Goal: Use online tool/utility: Utilize a website feature to perform a specific function

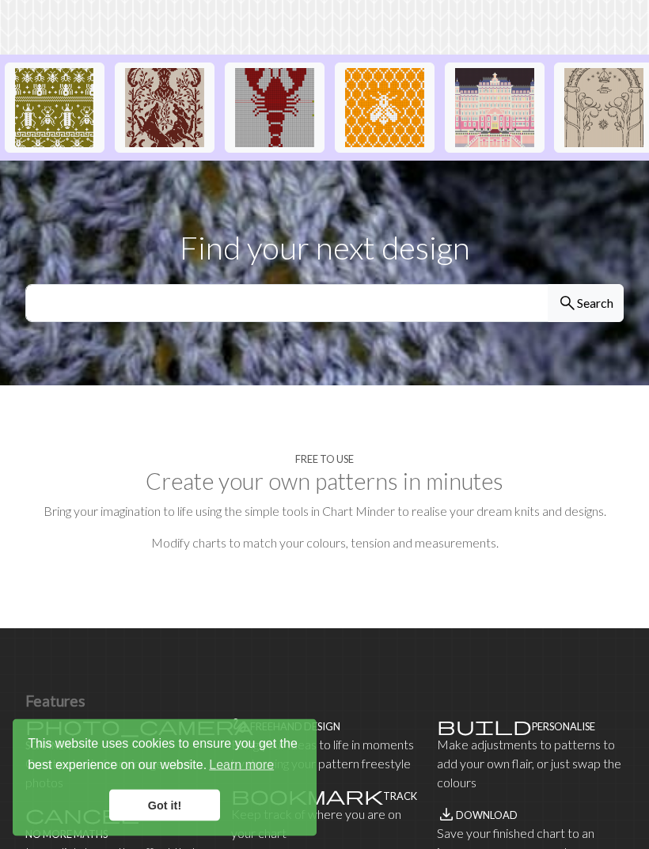
click at [180, 821] on link "Got it!" at bounding box center [164, 806] width 111 height 32
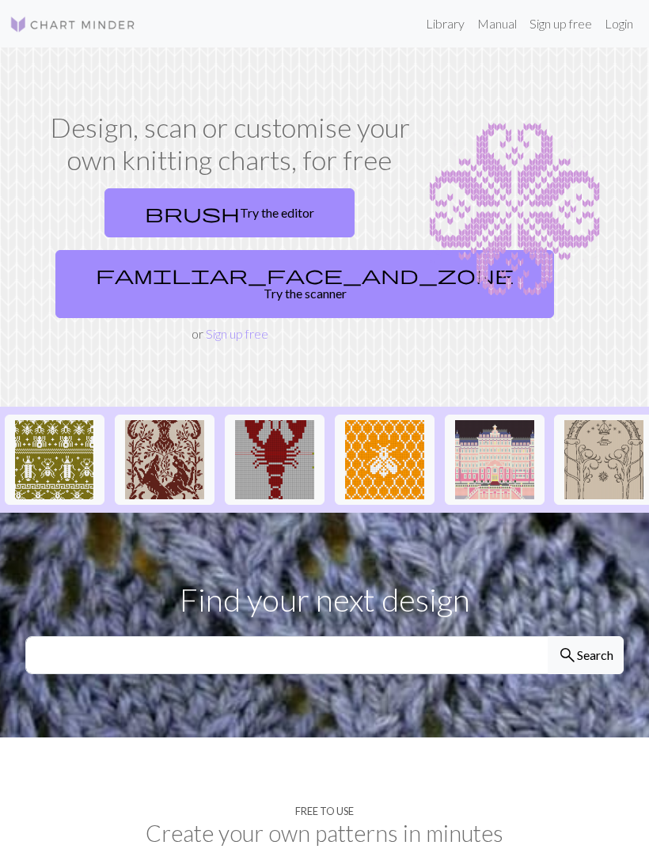
click at [283, 209] on link "brush Try the editor" at bounding box center [229, 212] width 250 height 49
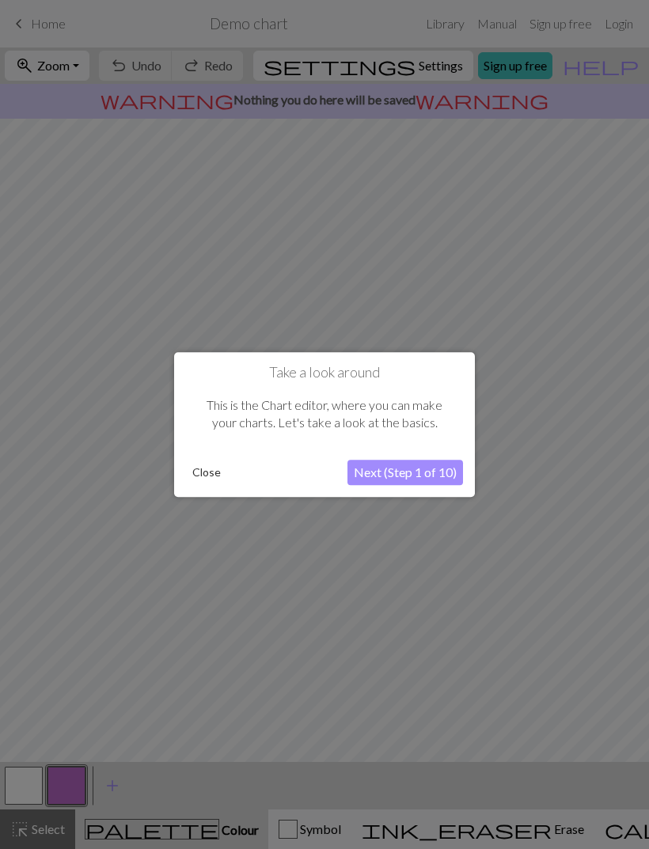
click at [411, 468] on button "Next (Step 1 of 10)" at bounding box center [405, 472] width 116 height 25
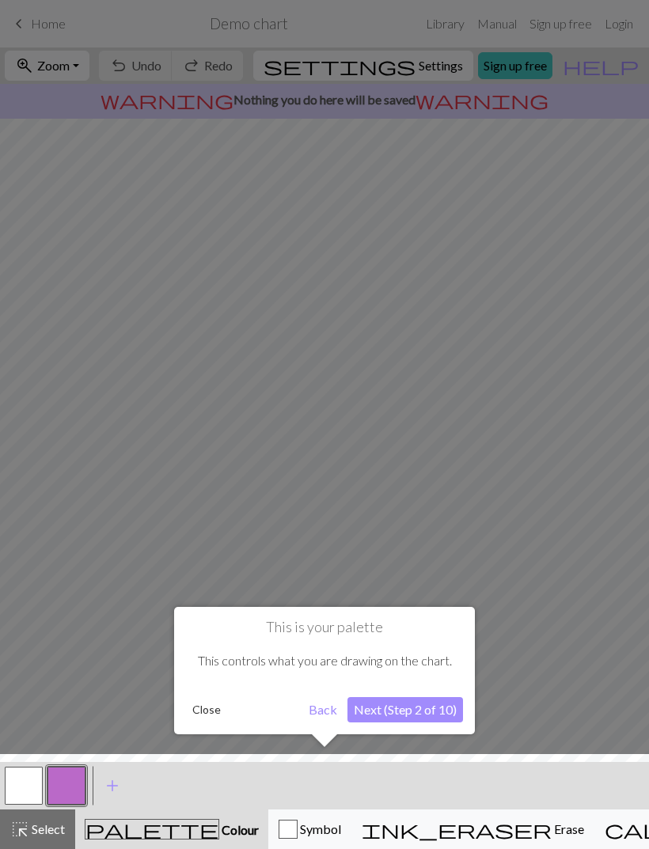
click at [332, 699] on button "Back" at bounding box center [322, 709] width 41 height 25
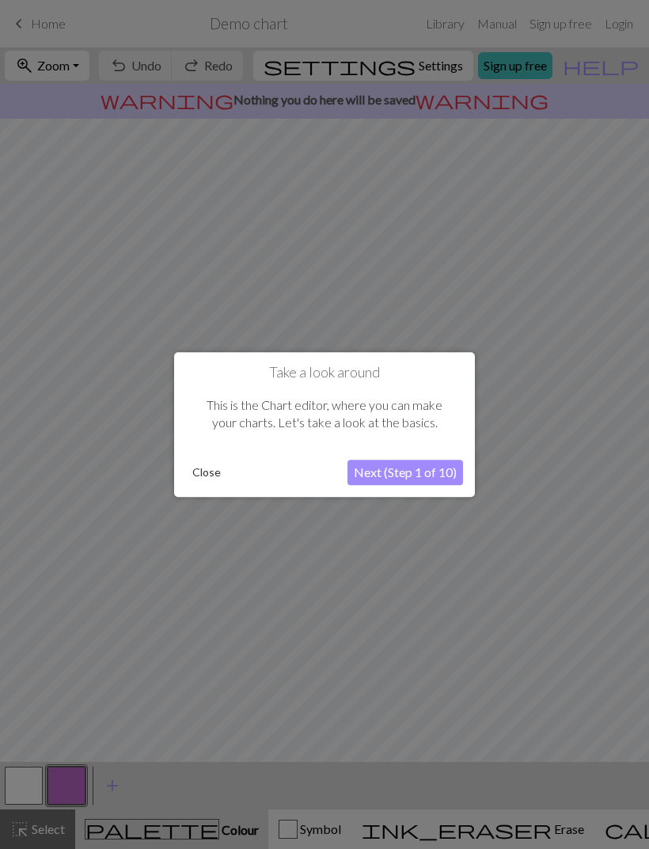
click at [199, 472] on button "Close" at bounding box center [206, 472] width 41 height 24
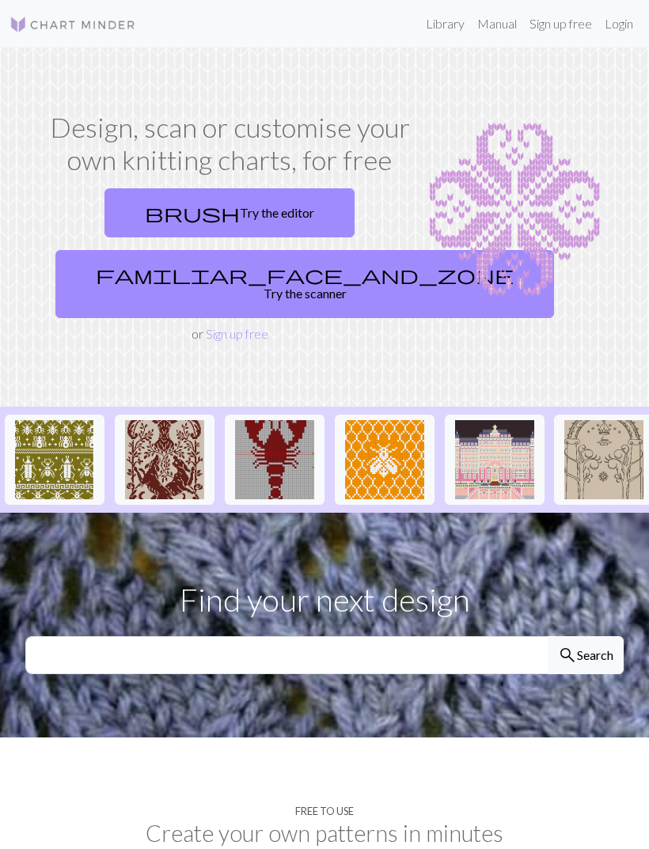
click at [263, 285] on link "familiar_face_and_zone Try the scanner" at bounding box center [304, 284] width 498 height 68
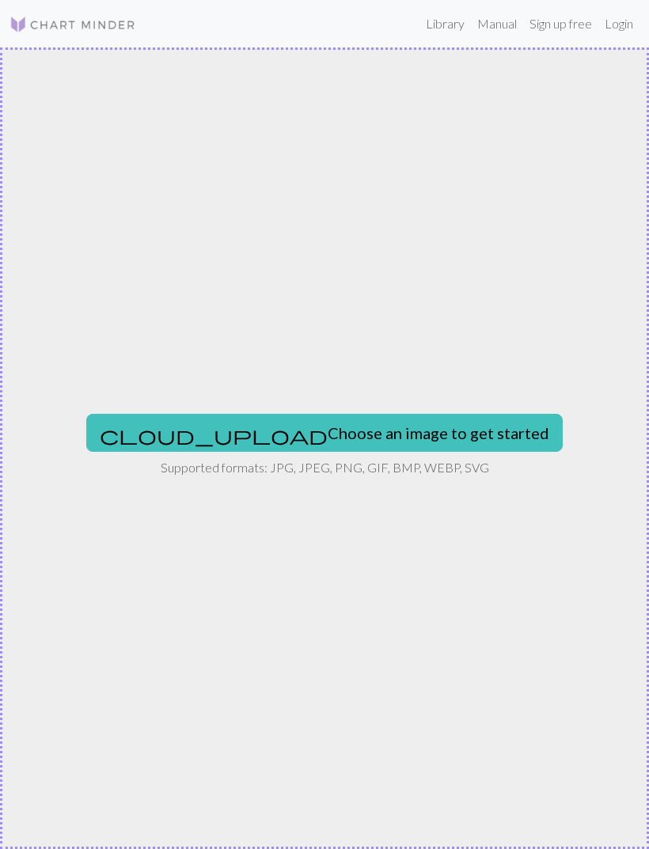
click at [362, 434] on button "cloud_upload Choose an image to get started" at bounding box center [324, 433] width 476 height 38
type input "C:\fakepath\IMG_2857.jpeg"
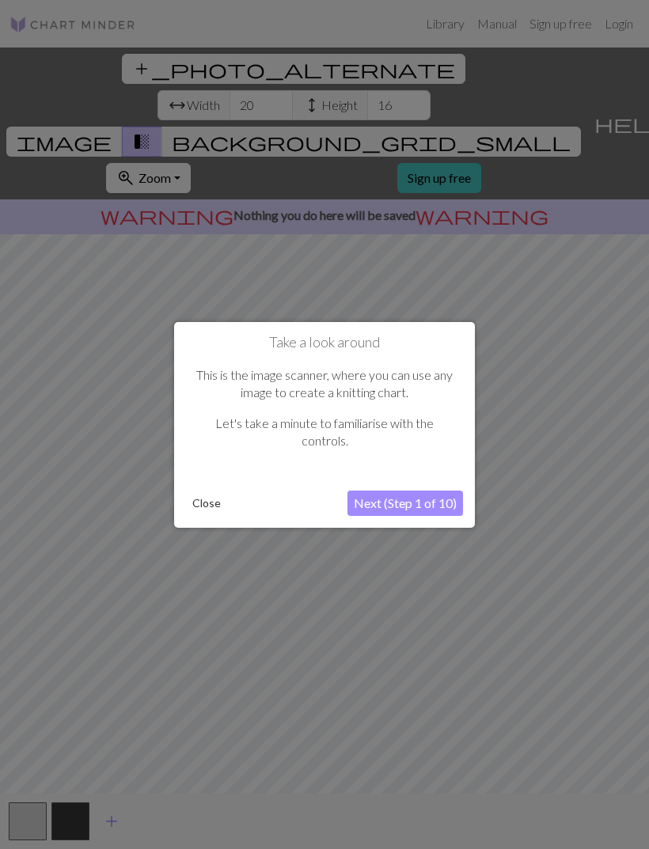
click at [430, 501] on button "Next (Step 1 of 10)" at bounding box center [405, 503] width 116 height 25
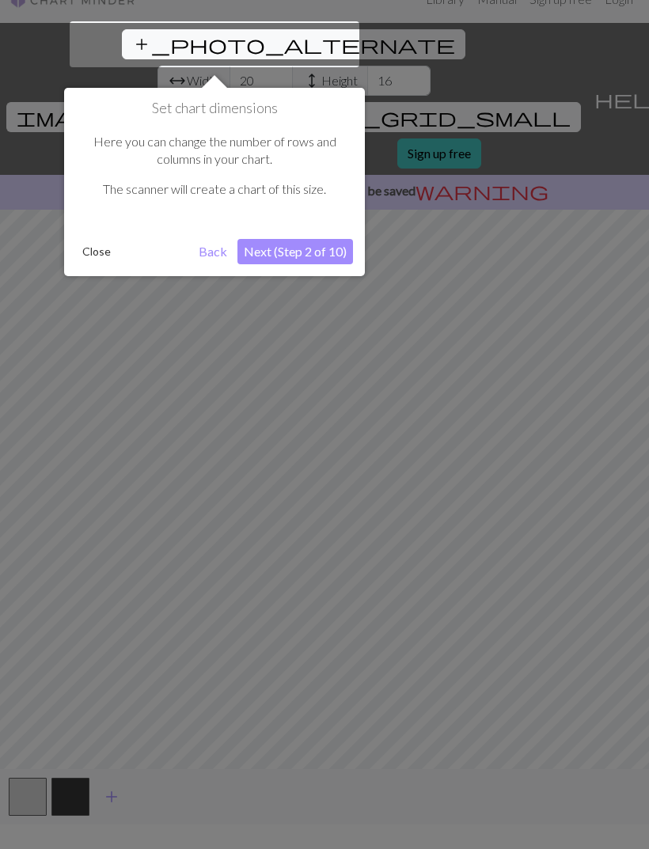
scroll to position [30, 0]
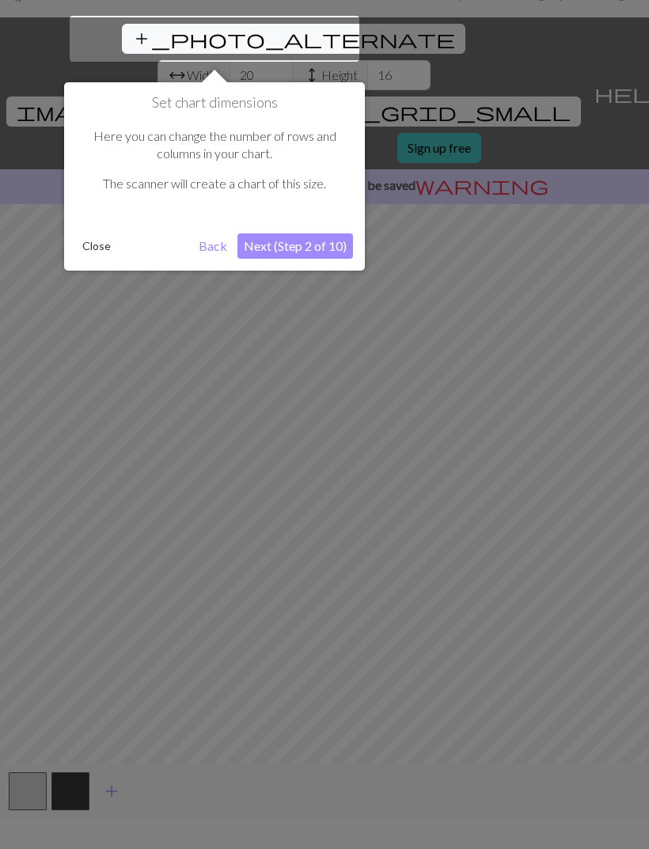
click at [332, 225] on div "Set chart dimensions Here you can change the number of rows and columns in your…" at bounding box center [214, 176] width 301 height 188
click at [328, 243] on button "Next (Step 2 of 10)" at bounding box center [295, 245] width 116 height 25
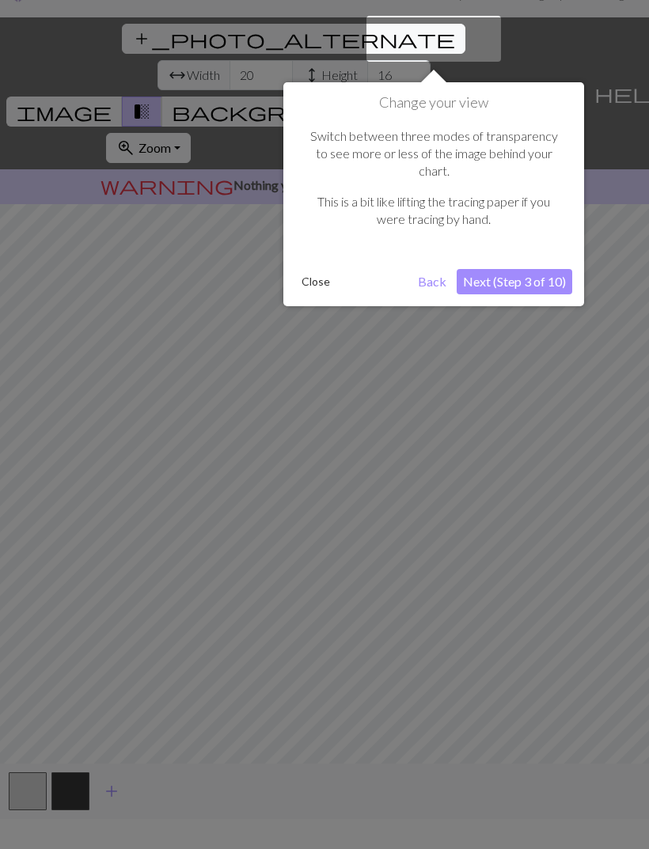
click at [546, 269] on button "Next (Step 3 of 10)" at bounding box center [515, 281] width 116 height 25
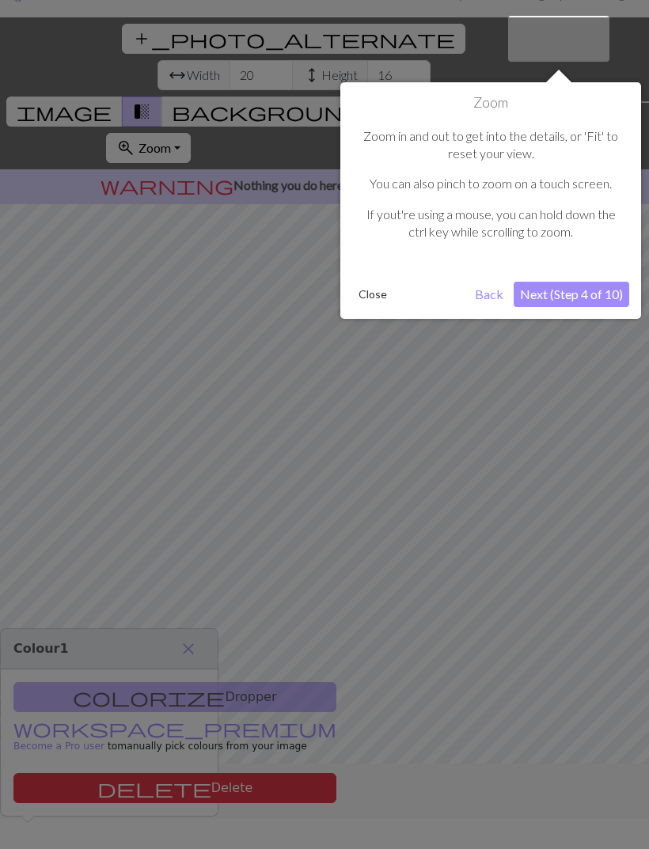
click at [593, 282] on button "Next (Step 4 of 10)" at bounding box center [572, 294] width 116 height 25
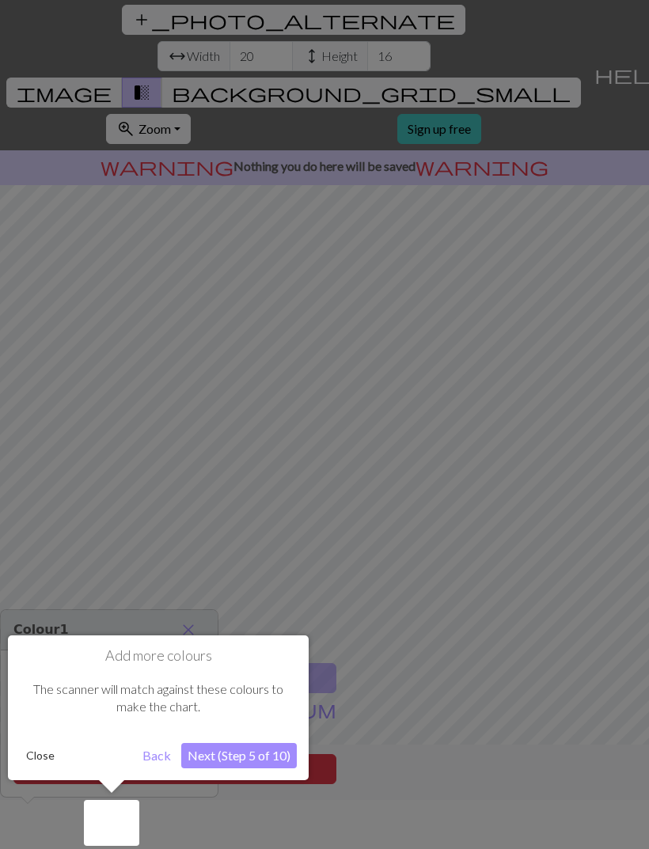
scroll to position [51, 0]
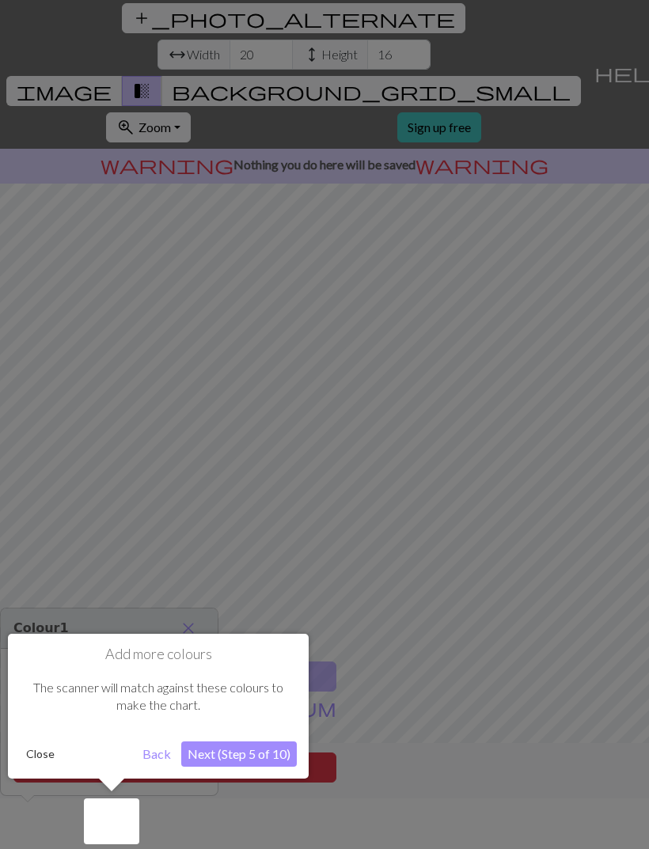
click at [263, 755] on button "Next (Step 5 of 10)" at bounding box center [239, 753] width 116 height 25
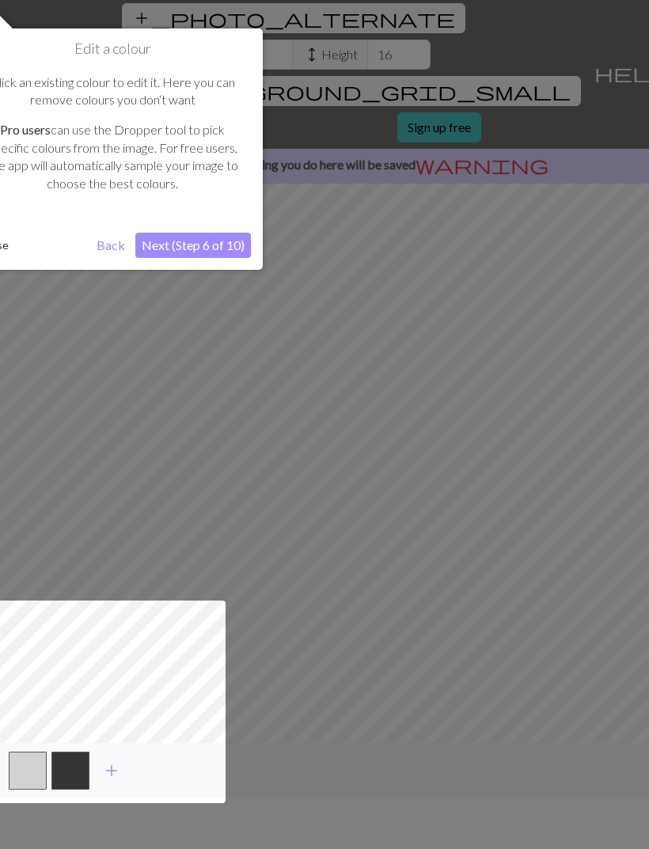
click at [217, 239] on button "Next (Step 6 of 10)" at bounding box center [193, 245] width 116 height 25
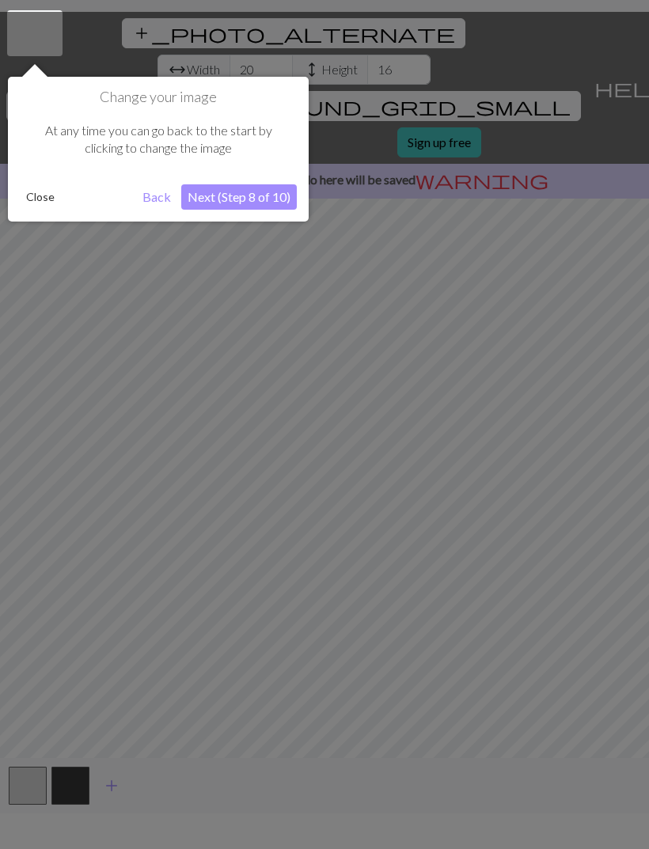
scroll to position [30, 0]
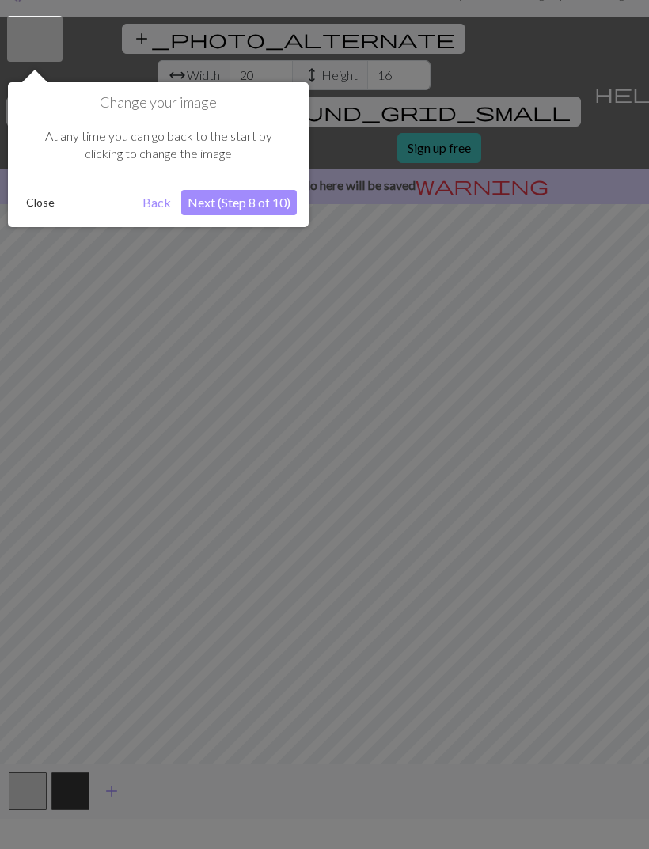
click at [254, 214] on button "Next (Step 8 of 10)" at bounding box center [239, 202] width 116 height 25
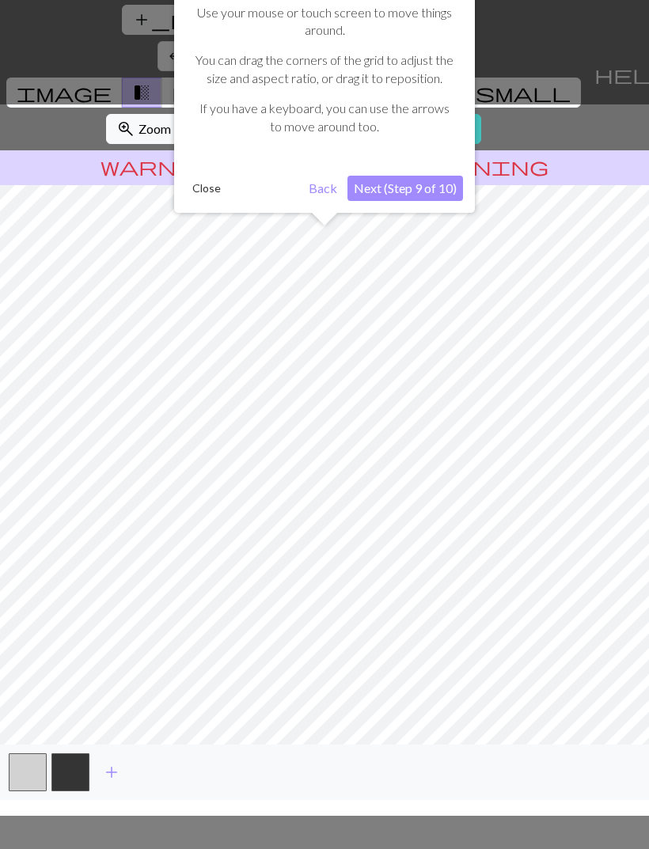
scroll to position [51, 0]
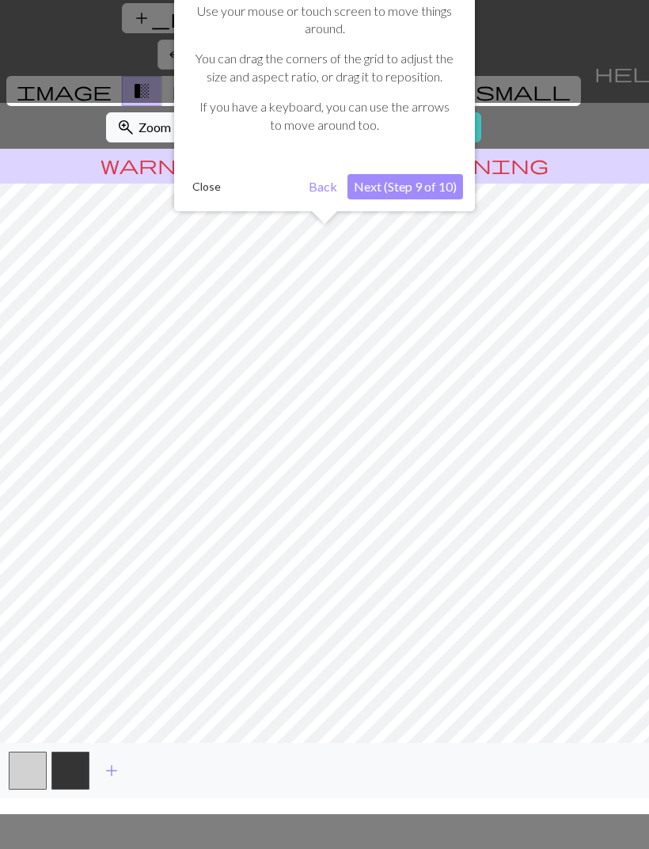
click at [422, 182] on button "Next (Step 9 of 10)" at bounding box center [405, 186] width 116 height 25
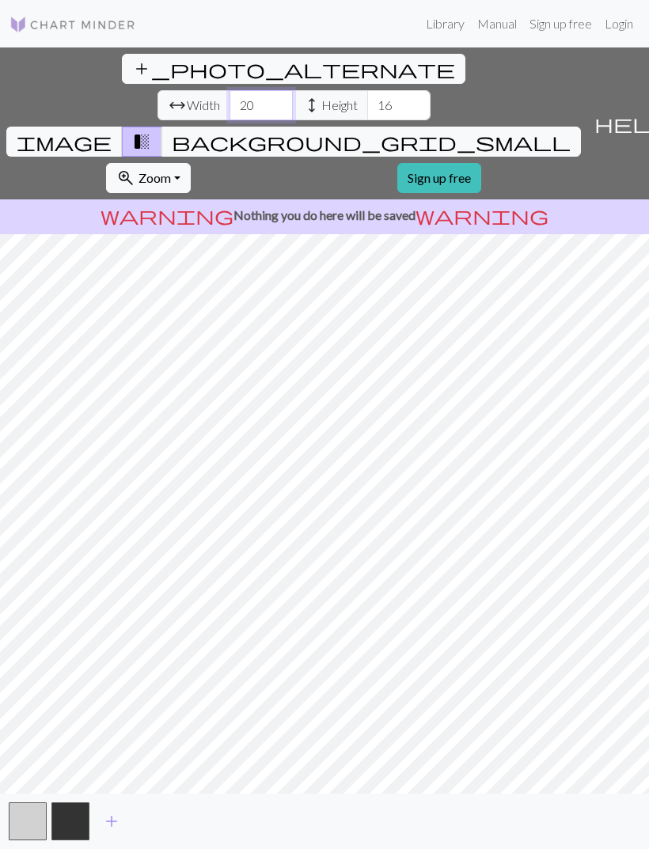
click at [229, 90] on input "20" at bounding box center [260, 105] width 63 height 30
type input "2"
click at [367, 90] on input "16" at bounding box center [398, 105] width 63 height 30
click at [229, 90] on input "40" at bounding box center [260, 105] width 63 height 30
type input "4"
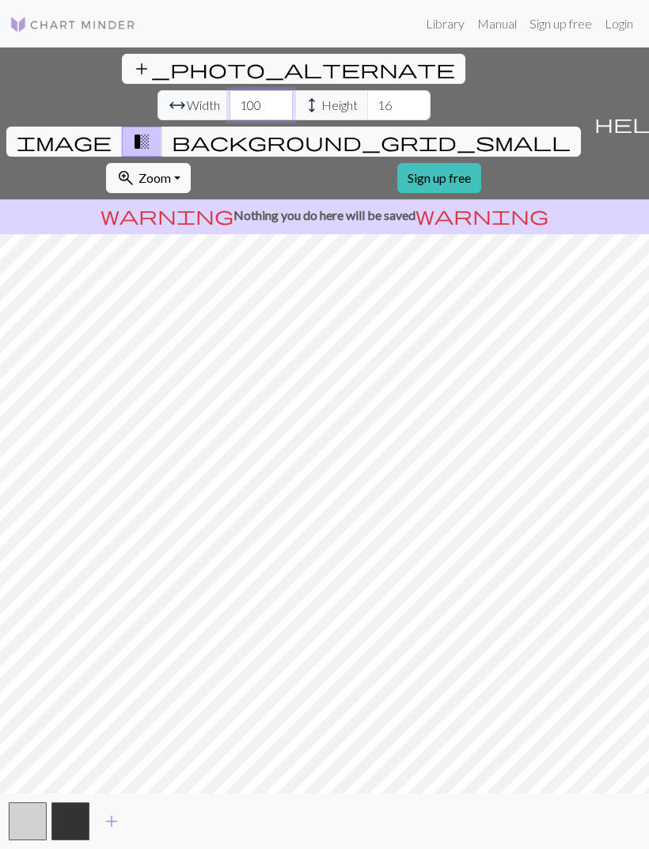
scroll to position [0, 0]
type input "100"
click at [367, 90] on input "16" at bounding box center [398, 105] width 63 height 30
type input "100"
click at [475, 131] on span "background_grid_small" at bounding box center [371, 142] width 399 height 22
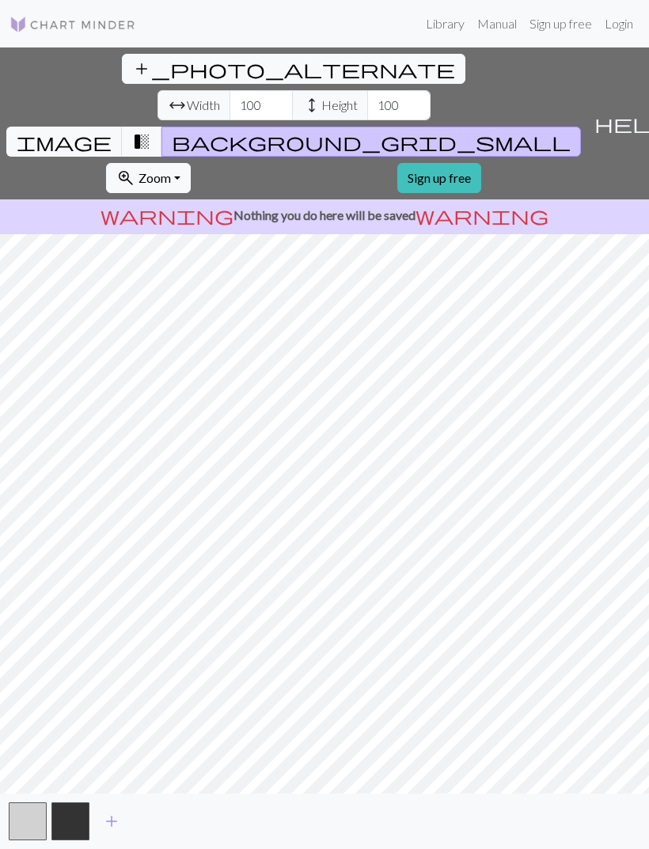
click at [112, 131] on span "image" at bounding box center [64, 142] width 95 height 22
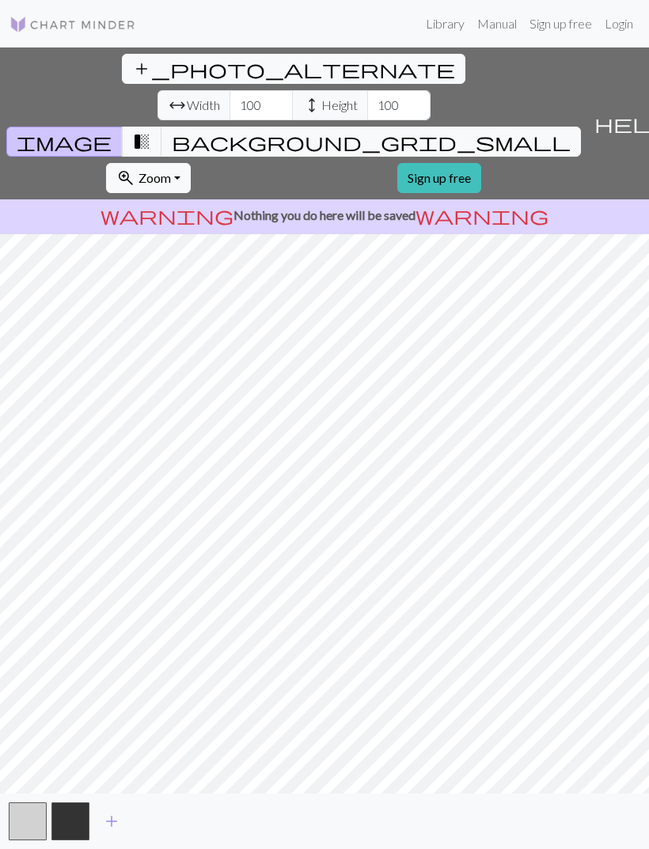
click at [151, 131] on span "transition_fade" at bounding box center [141, 142] width 19 height 22
click at [477, 131] on span "background_grid_small" at bounding box center [371, 142] width 399 height 22
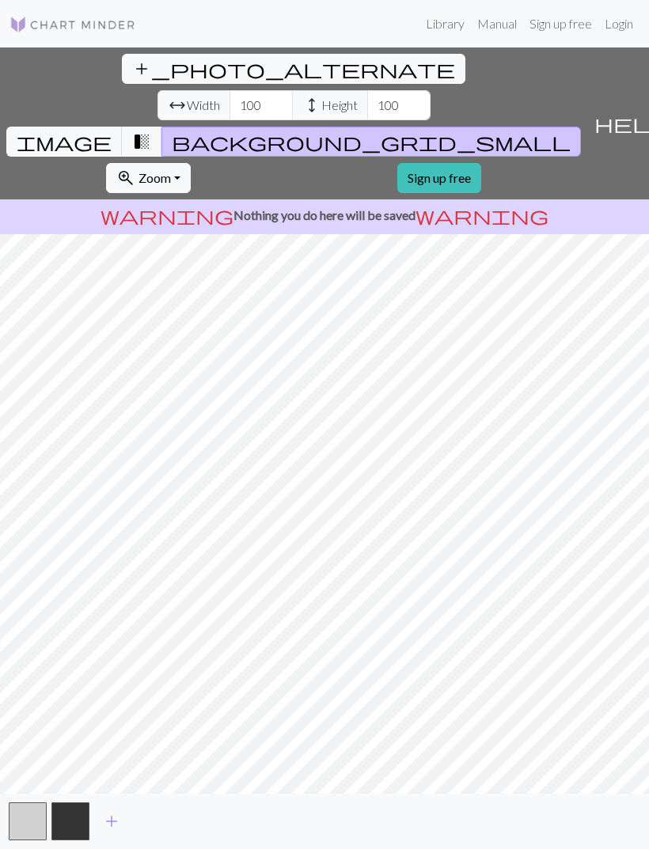
click at [191, 163] on button "zoom_in Zoom Zoom" at bounding box center [148, 178] width 85 height 30
click at [481, 199] on div "warning Nothing you do here will be saved warning" at bounding box center [324, 216] width 649 height 35
